Goal: Navigation & Orientation: Find specific page/section

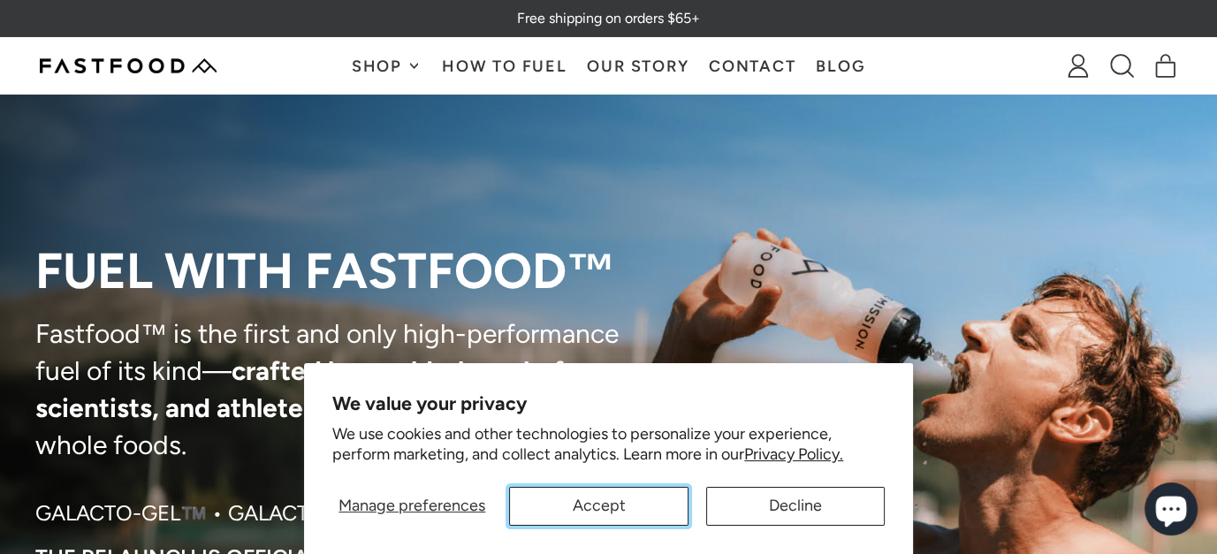
click at [627, 499] on button "Accept" at bounding box center [598, 506] width 179 height 39
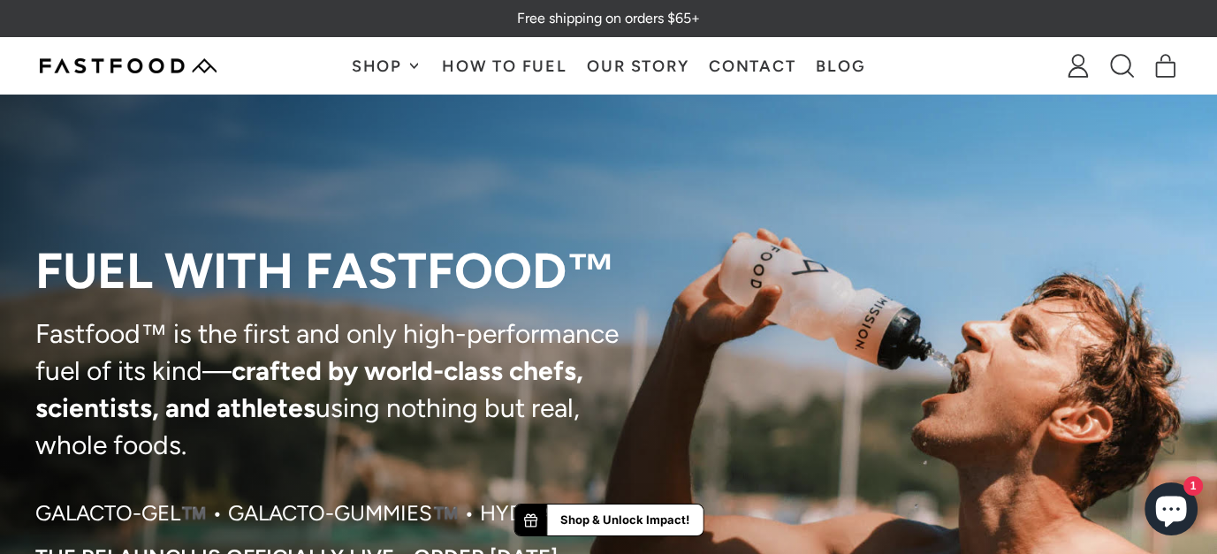
click at [511, 56] on link "How To Fuel" at bounding box center [504, 66] width 145 height 56
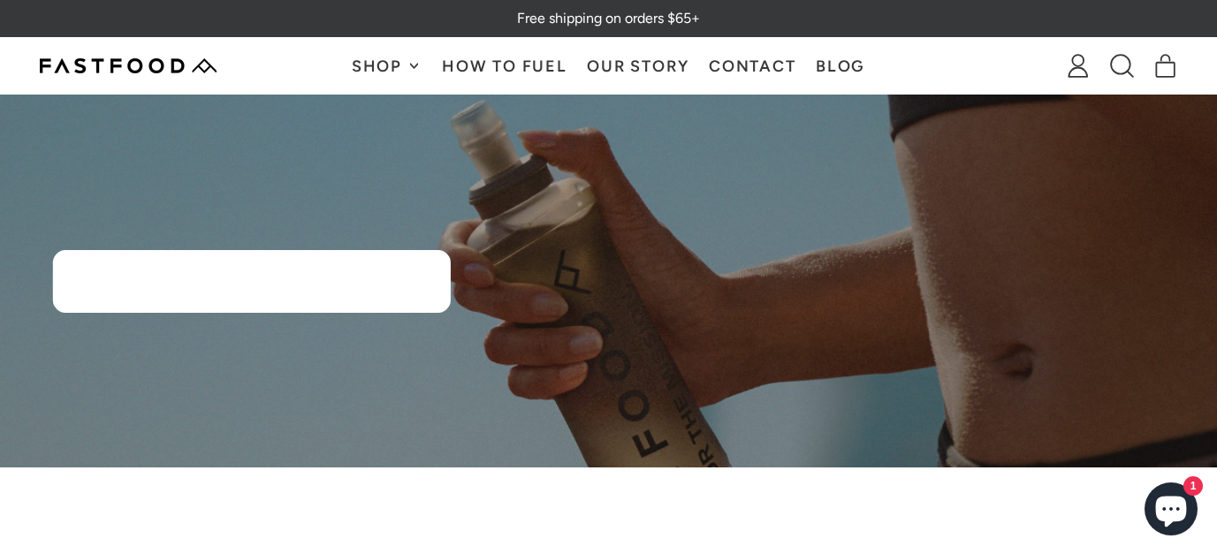
click at [847, 74] on link "Blog" at bounding box center [841, 66] width 70 height 56
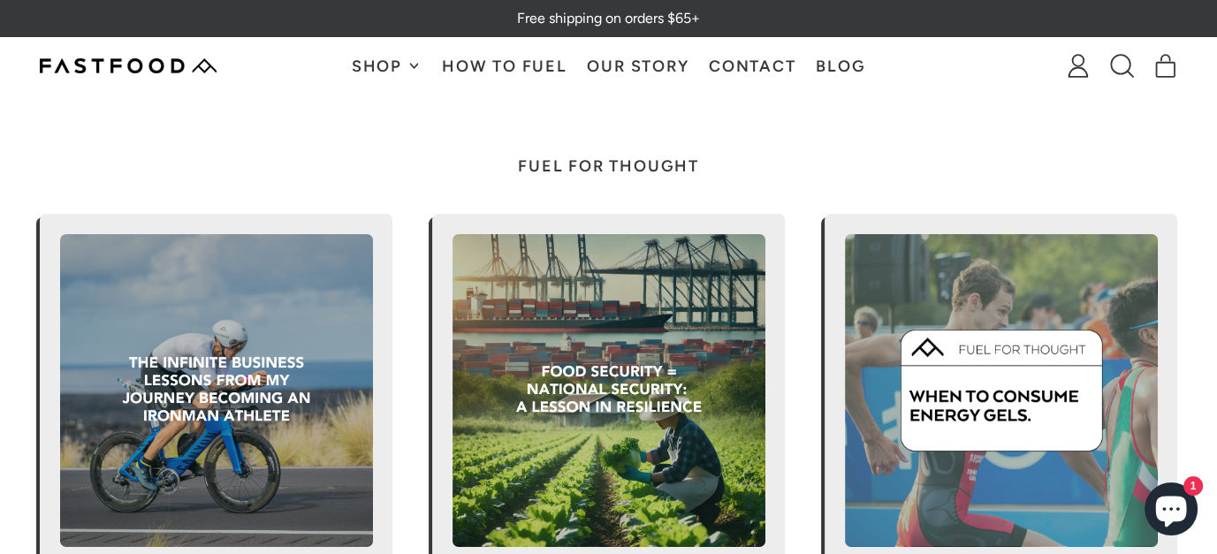
click at [372, 68] on span "Shop" at bounding box center [379, 66] width 55 height 16
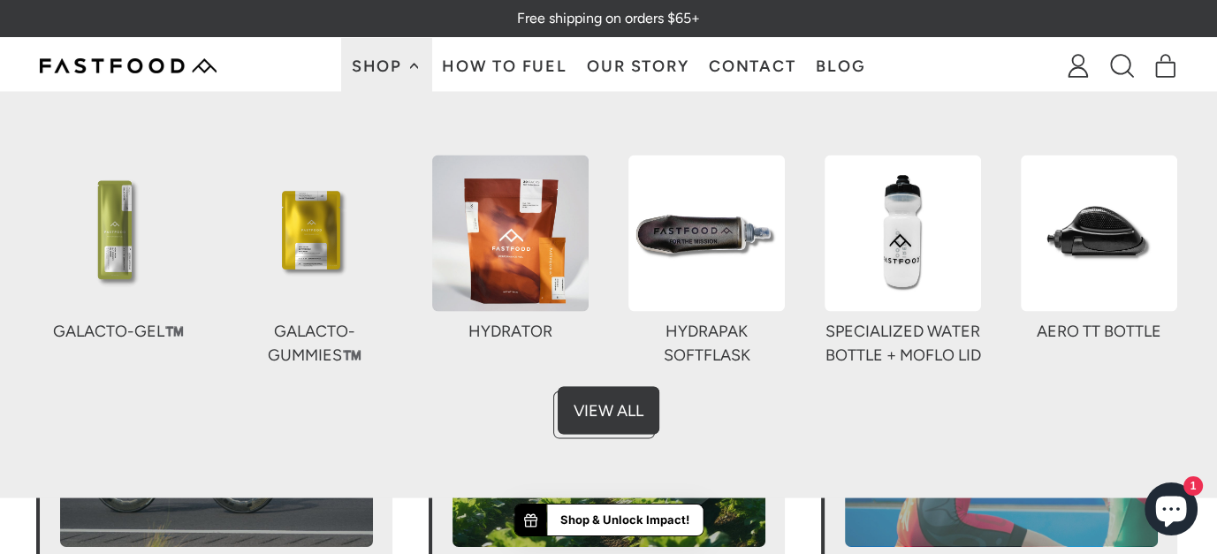
click at [391, 67] on span "Shop" at bounding box center [379, 66] width 55 height 16
